Goal: Navigation & Orientation: Find specific page/section

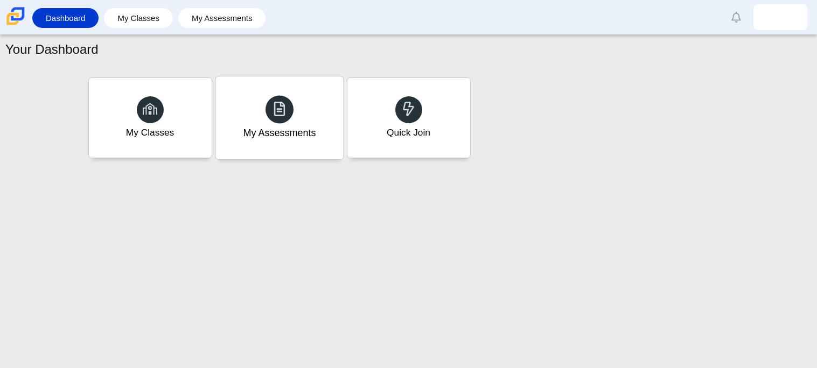
click at [275, 144] on div "My Assessments" at bounding box center [279, 117] width 128 height 83
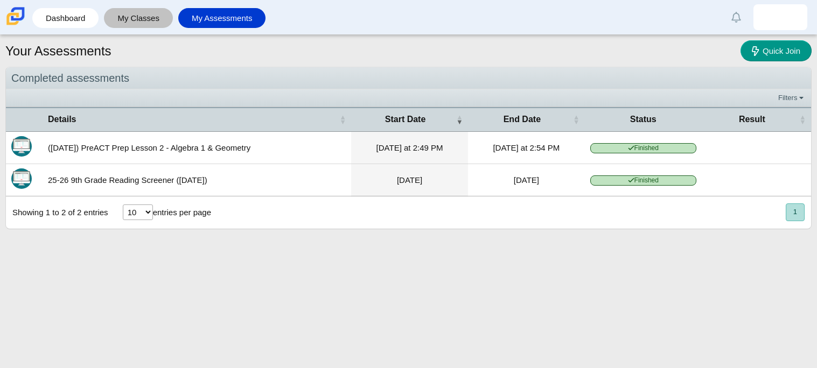
click at [145, 23] on link "My Classes" at bounding box center [138, 18] width 58 height 20
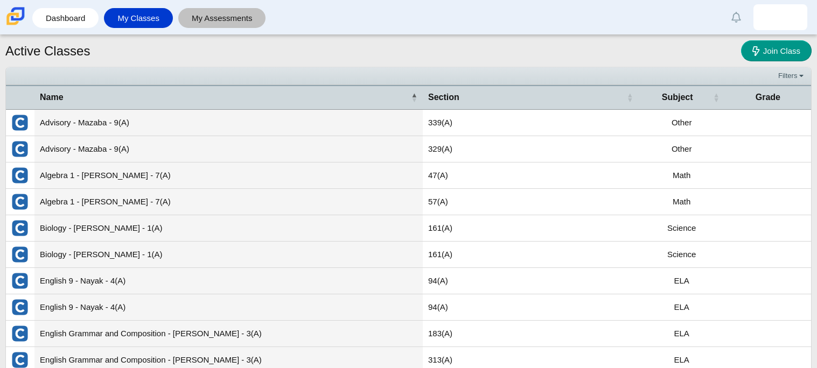
click at [211, 26] on link "My Assessments" at bounding box center [222, 18] width 77 height 20
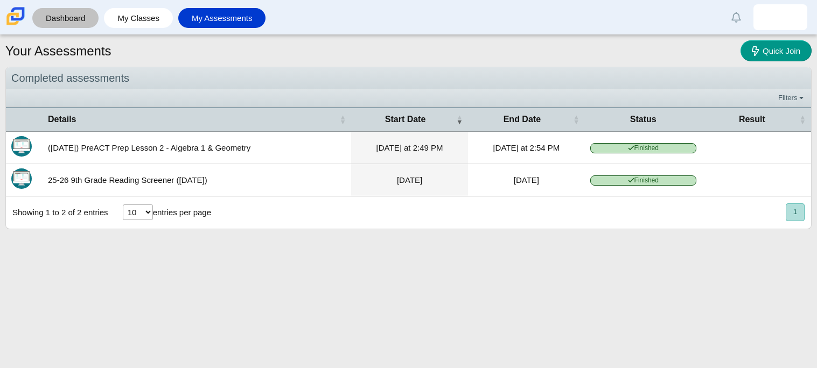
click at [92, 19] on link "Dashboard" at bounding box center [65, 18] width 55 height 20
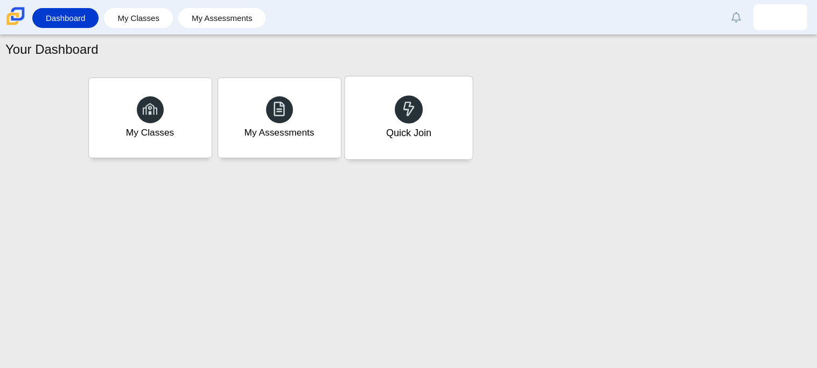
click at [401, 151] on div "Quick Join" at bounding box center [409, 117] width 128 height 83
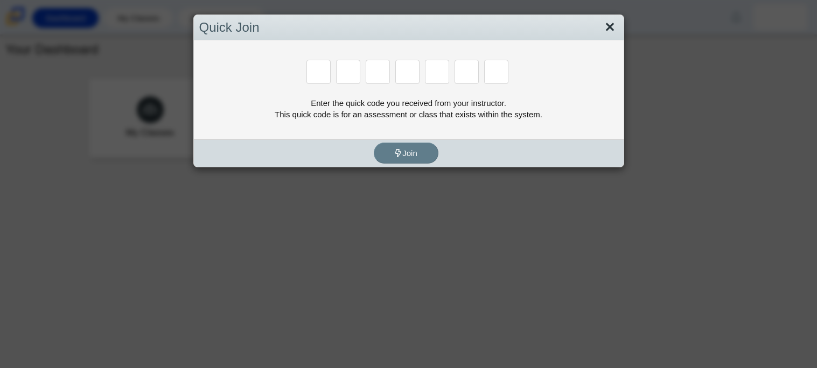
click at [609, 32] on link "Close" at bounding box center [609, 27] width 17 height 18
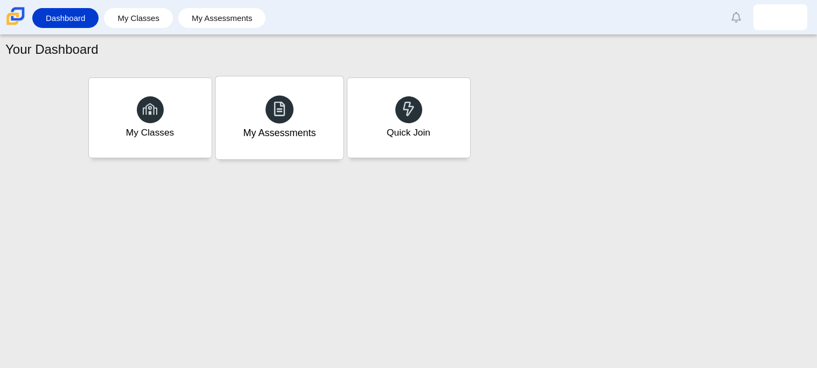
click at [229, 120] on div "My Assessments" at bounding box center [279, 117] width 128 height 83
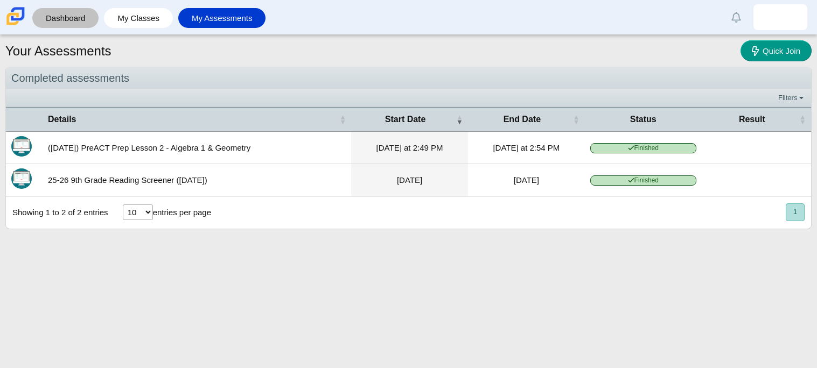
click at [51, 23] on link "Dashboard" at bounding box center [65, 18] width 55 height 20
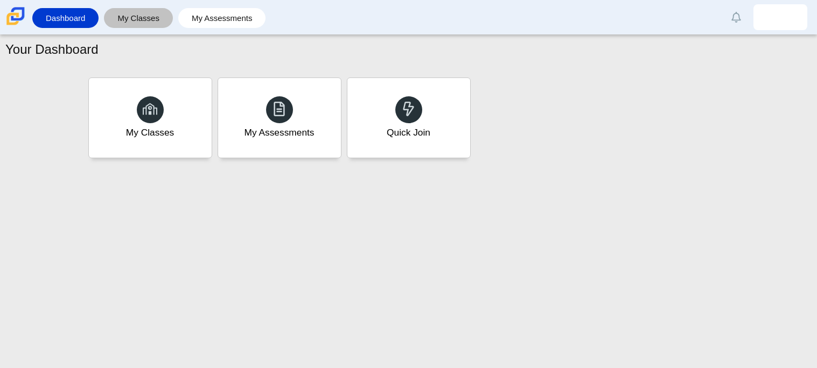
click at [160, 23] on link "My Classes" at bounding box center [138, 18] width 58 height 20
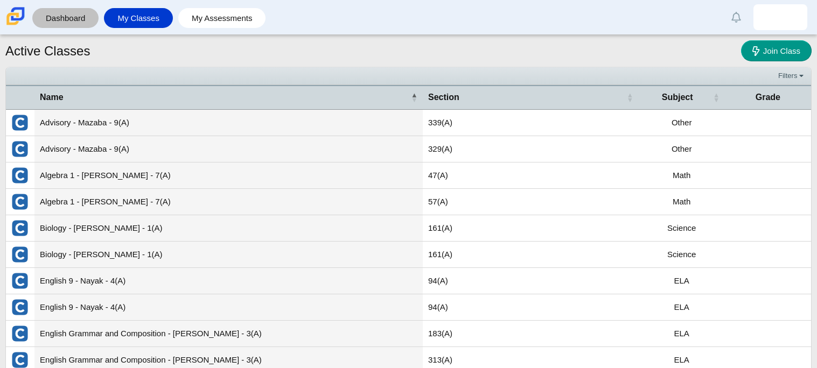
click at [86, 21] on link "Dashboard" at bounding box center [65, 18] width 55 height 20
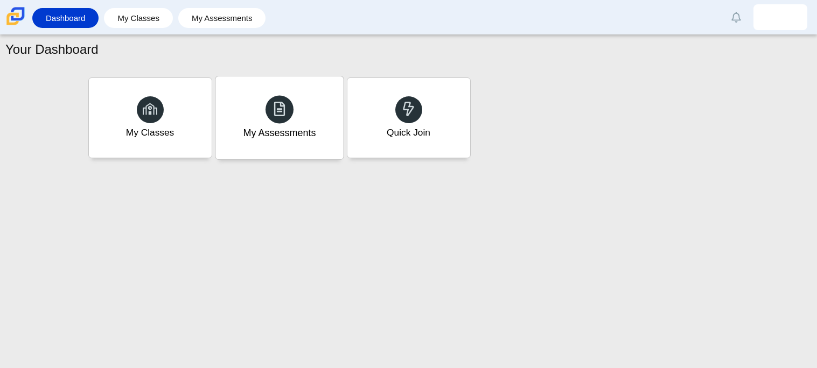
click at [252, 135] on div "My Assessments" at bounding box center [279, 133] width 73 height 14
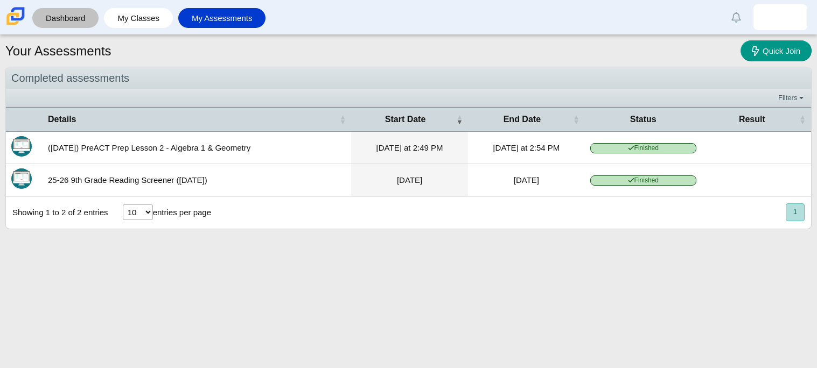
click at [79, 24] on link "Dashboard" at bounding box center [65, 18] width 55 height 20
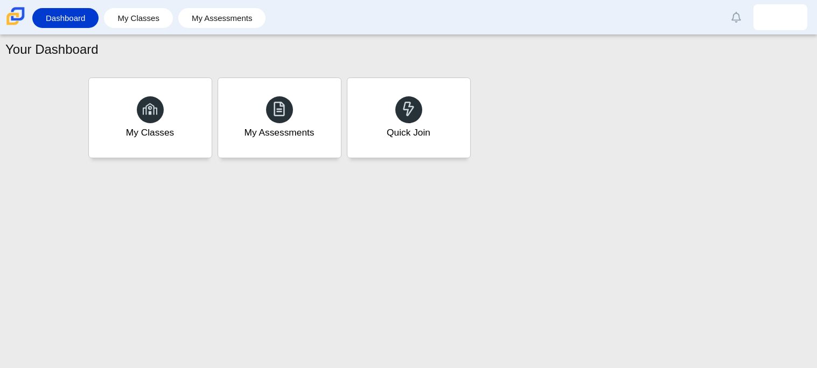
click at [503, 221] on div "Your Dashboard My Classes My Assessments Quick Join" at bounding box center [408, 201] width 817 height 333
click at [482, 172] on div "Your Dashboard My Classes My Assessments Quick Join" at bounding box center [408, 201] width 817 height 333
click at [235, 17] on link "My Assessments" at bounding box center [222, 18] width 77 height 20
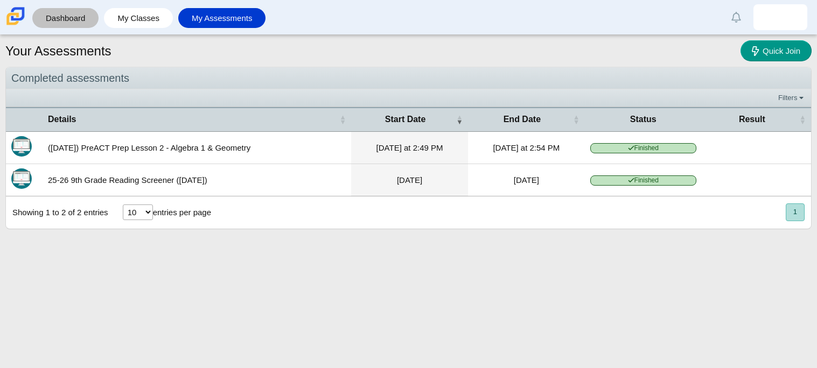
click at [90, 22] on link "Dashboard" at bounding box center [65, 18] width 55 height 20
